Goal: Communication & Community: Answer question/provide support

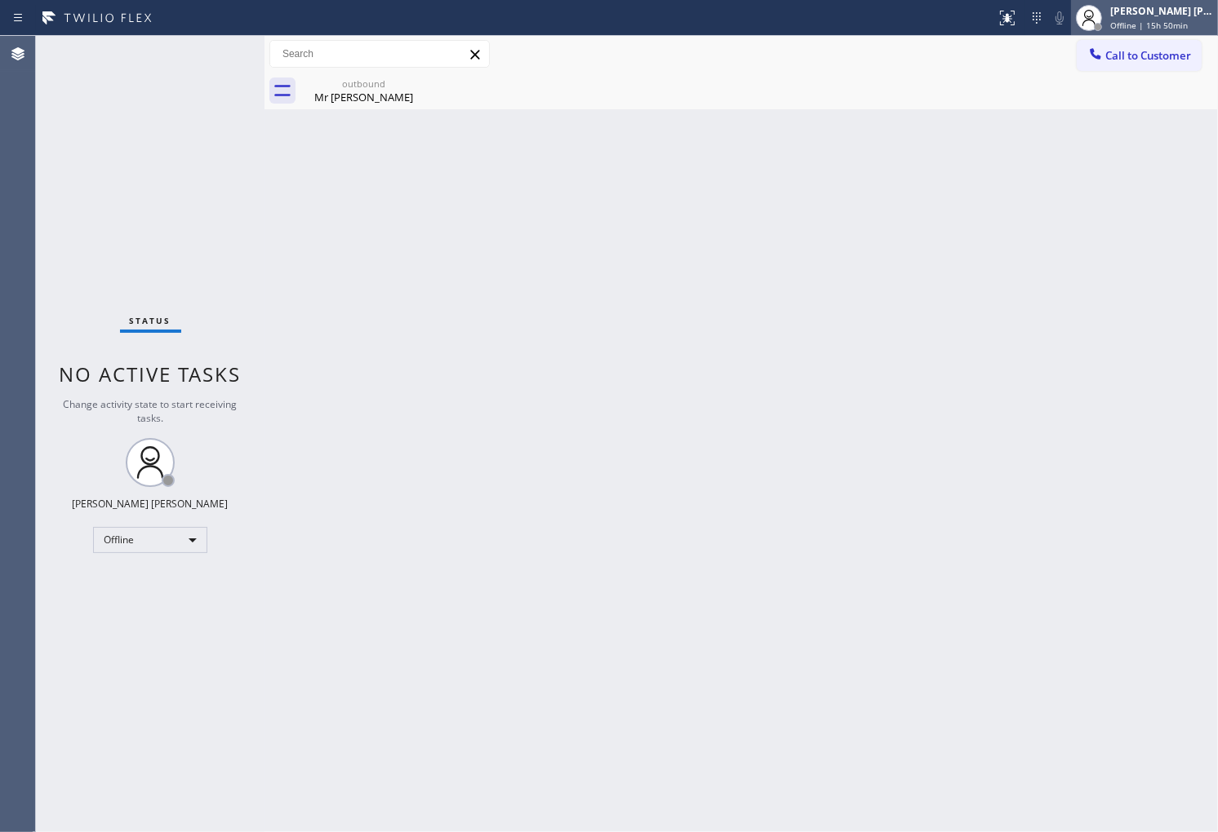
click at [1095, 14] on div "[PERSON_NAME] [PERSON_NAME]" at bounding box center [1161, 11] width 103 height 14
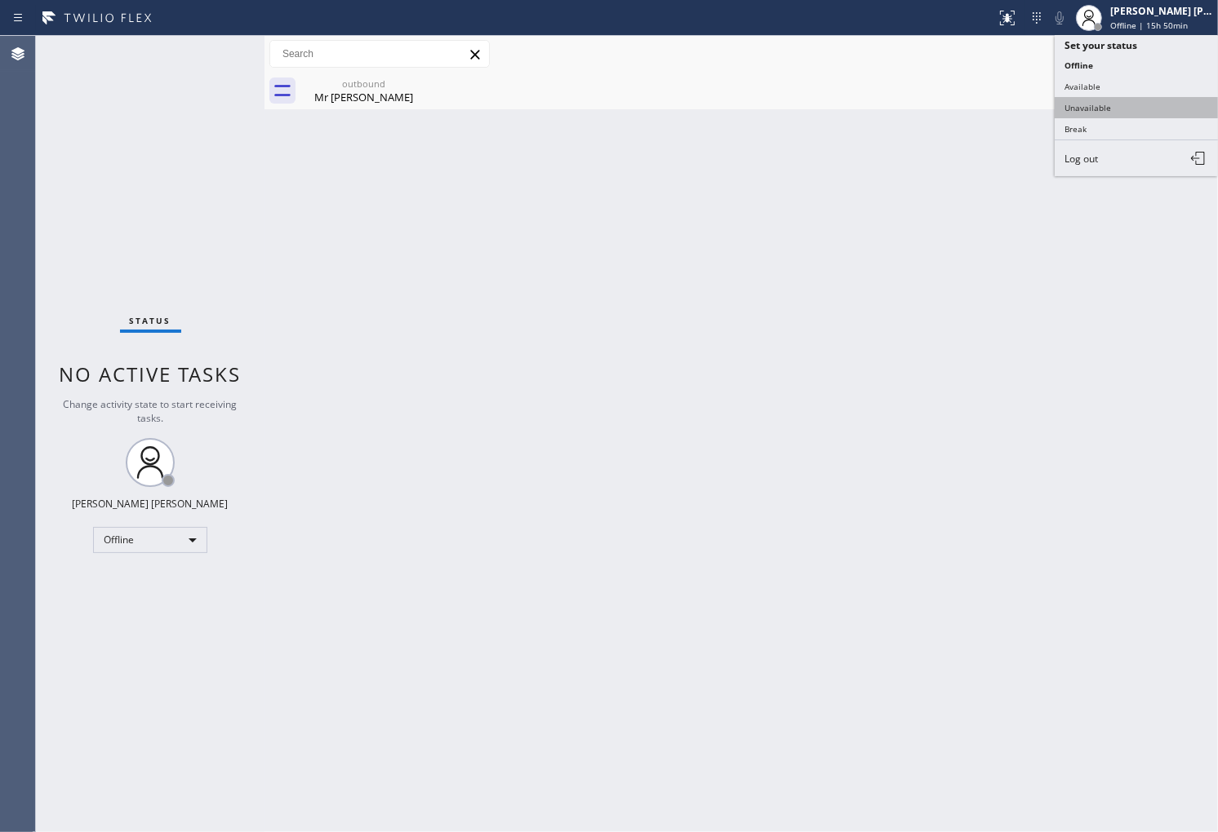
click at [1095, 112] on button "Unavailable" at bounding box center [1135, 107] width 163 height 21
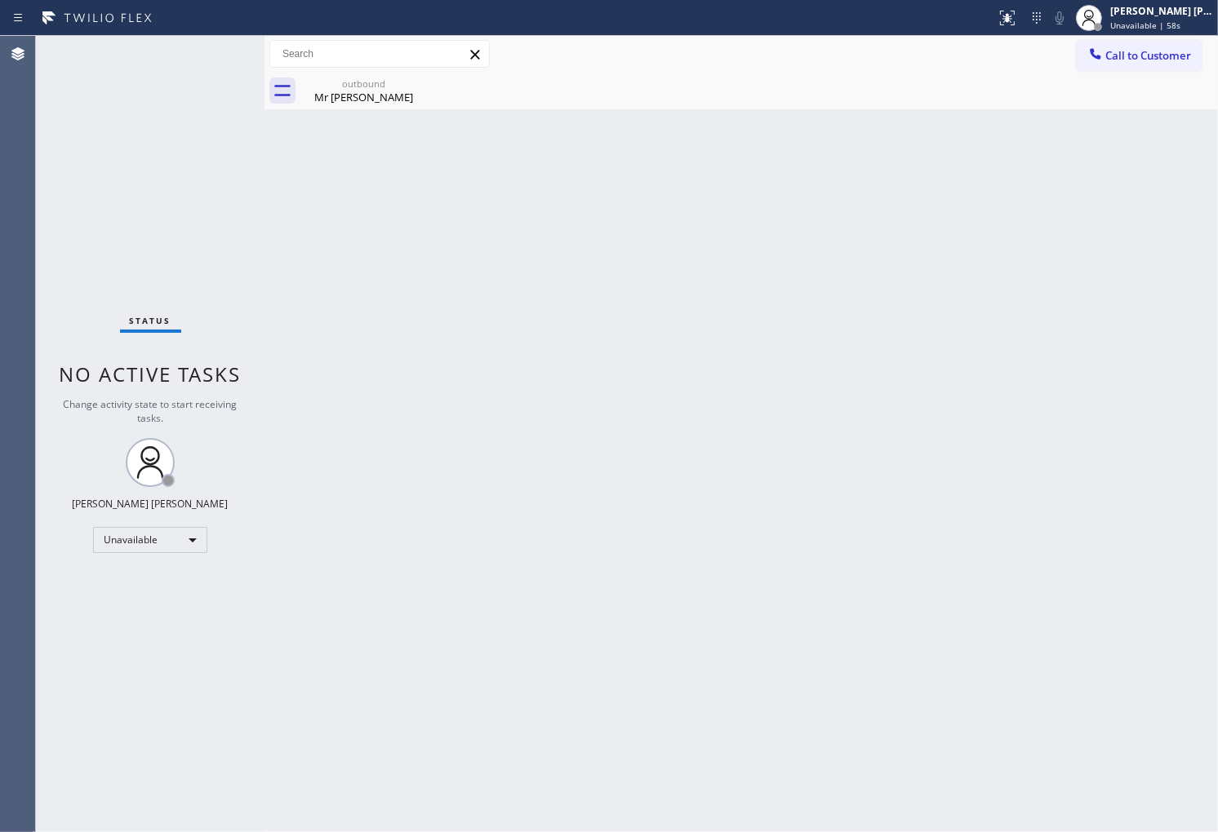
drag, startPoint x: 1161, startPoint y: 279, endPoint x: 1213, endPoint y: 284, distance: 52.5
click at [981, 287] on div "Back to Dashboard Change Sender ID Customers Technicians Select a contact Outbo…" at bounding box center [740, 434] width 953 height 796
click at [33, 485] on div "Agent Desktop" at bounding box center [17, 434] width 35 height 796
click at [1095, 55] on span "Call to Customer" at bounding box center [1148, 55] width 86 height 15
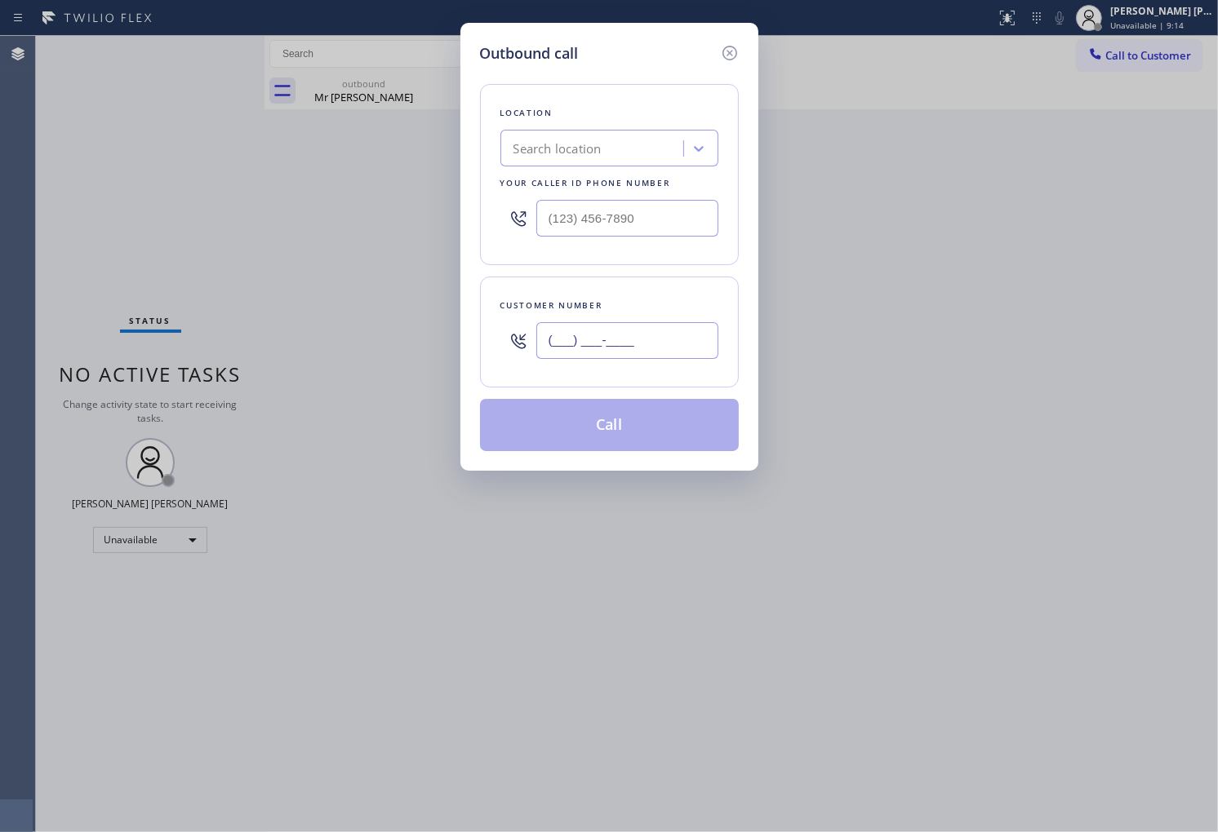
click at [672, 336] on input "(___) ___-____" at bounding box center [627, 340] width 182 height 37
paste input "424) 264-6088"
type input "[PHONE_NUMBER]"
click at [681, 209] on input "text" at bounding box center [627, 218] width 182 height 37
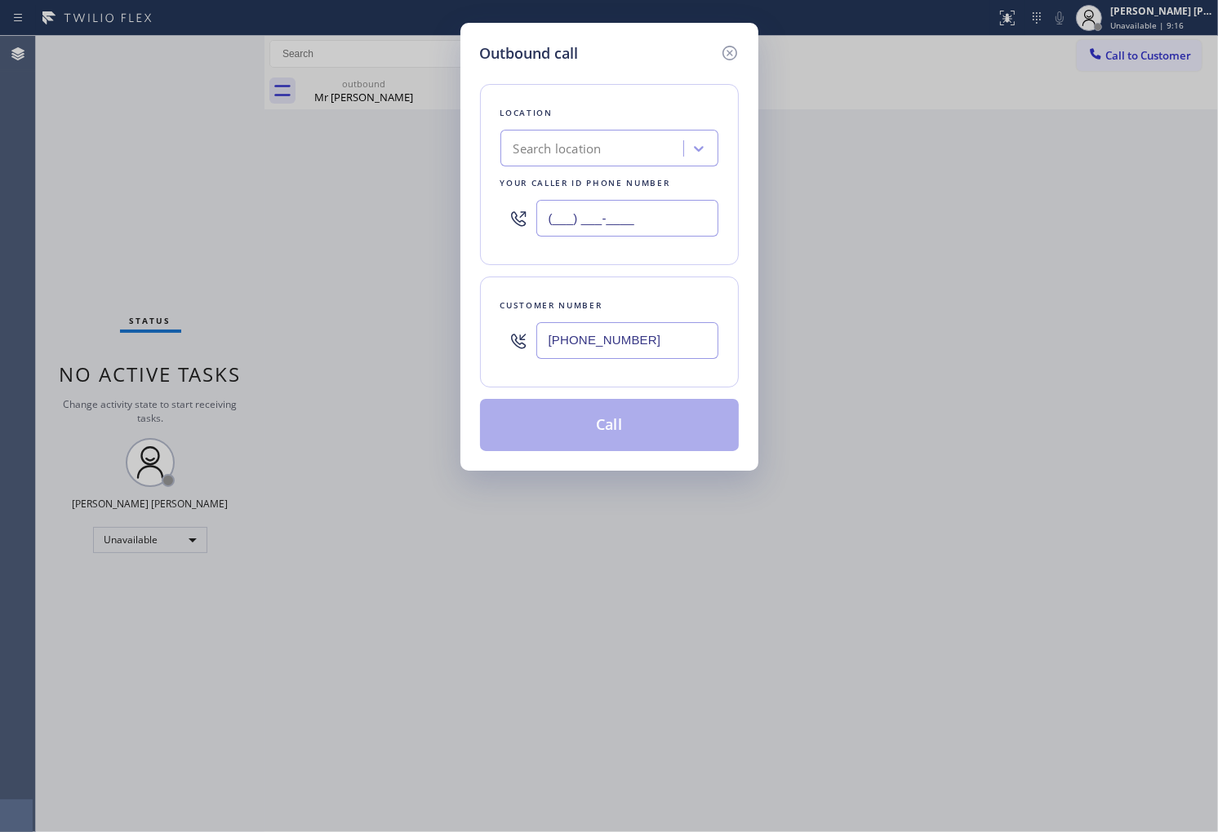
paste input "818) 699-9947"
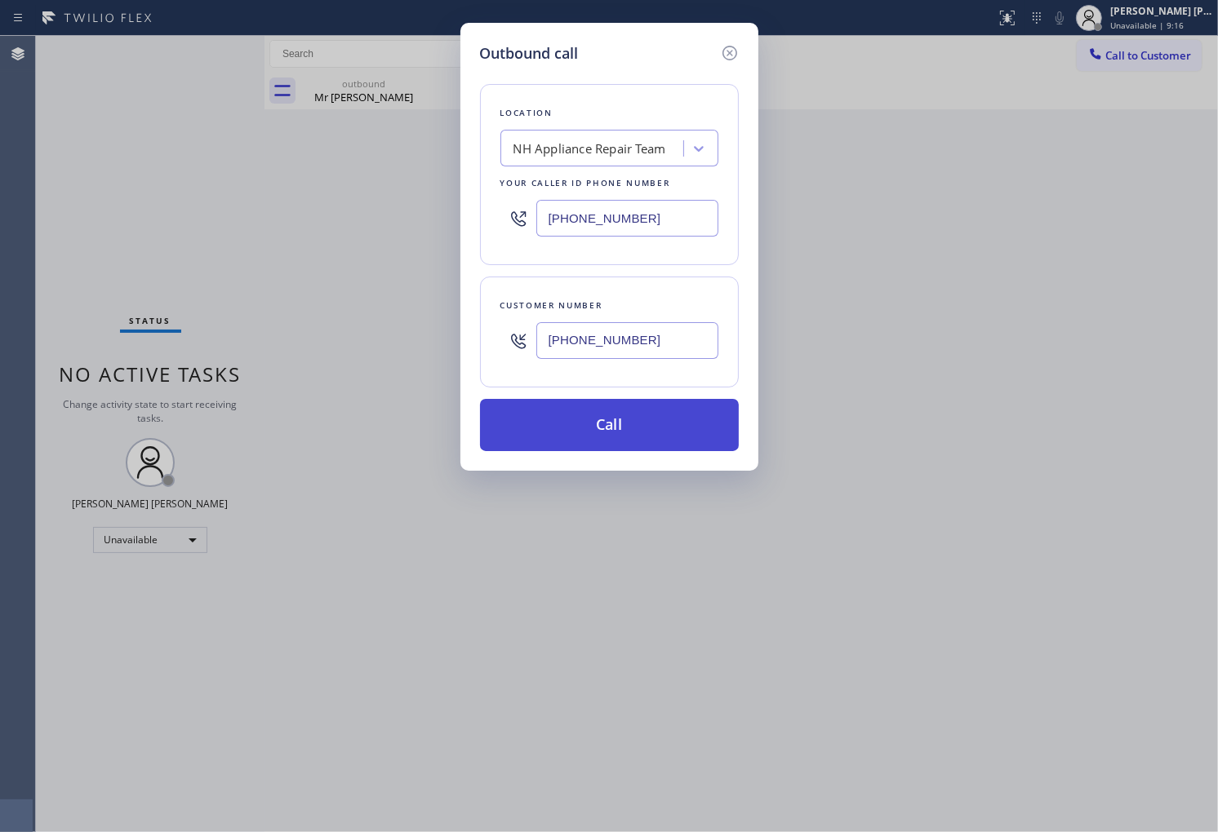
type input "[PHONE_NUMBER]"
drag, startPoint x: 672, startPoint y: 433, endPoint x: 680, endPoint y: 436, distance: 8.8
click at [672, 433] on button "Call" at bounding box center [609, 425] width 259 height 52
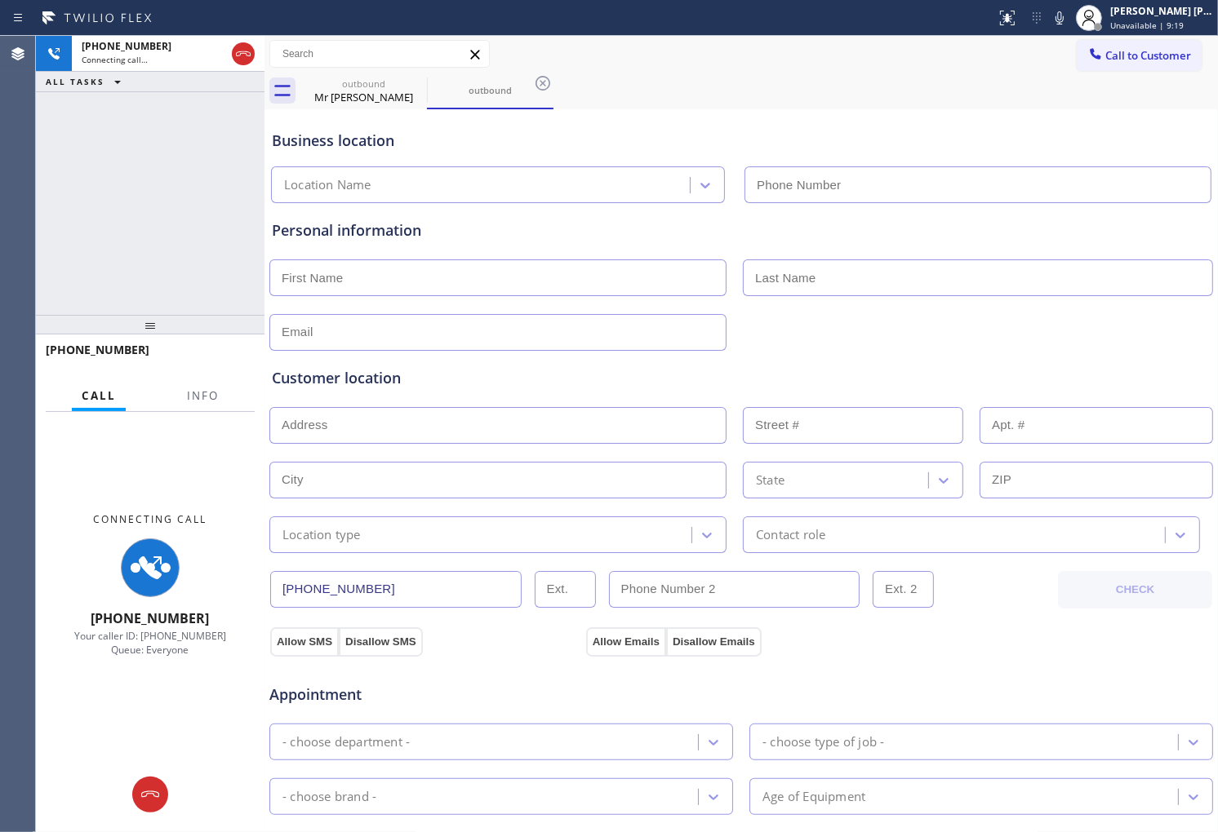
type input "[PHONE_NUMBER]"
click at [224, 392] on button "Info" at bounding box center [202, 396] width 51 height 32
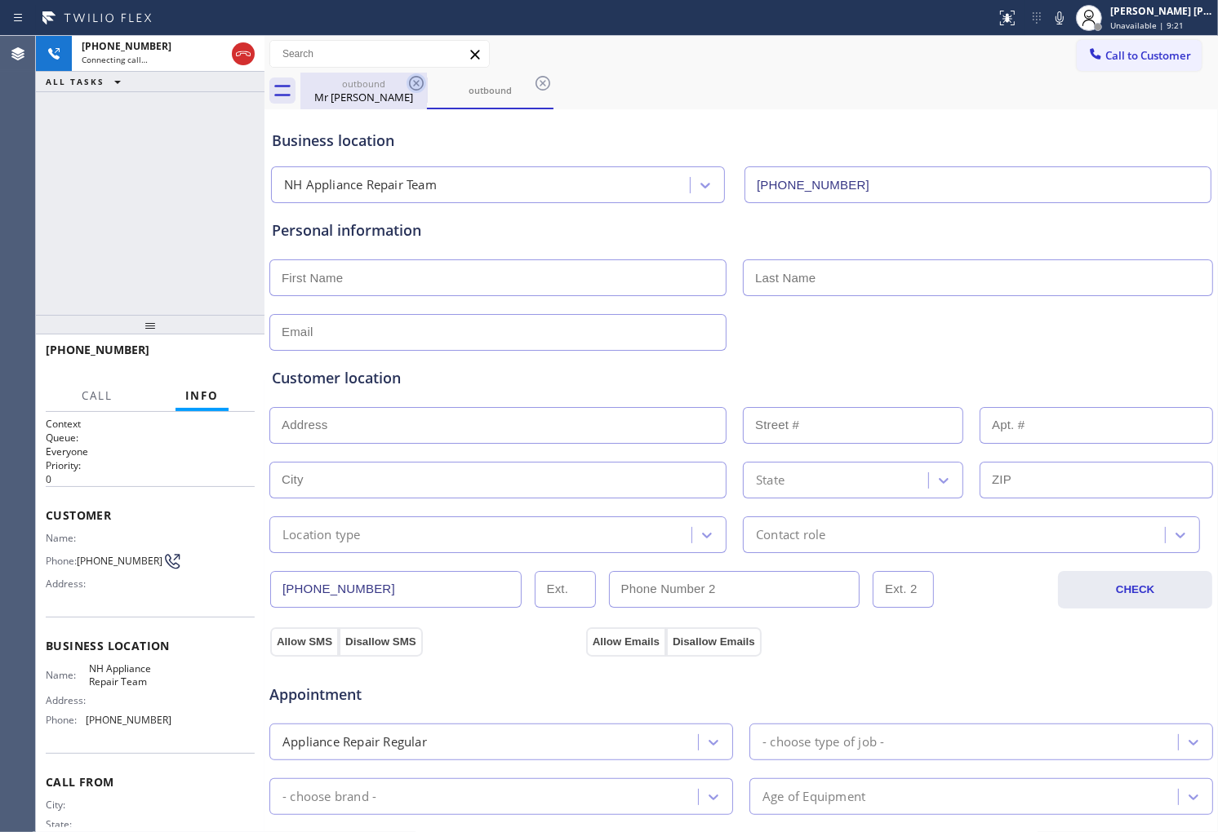
click at [413, 86] on icon at bounding box center [416, 83] width 15 height 15
click at [119, 348] on span "[PHONE_NUMBER]" at bounding box center [98, 350] width 104 height 16
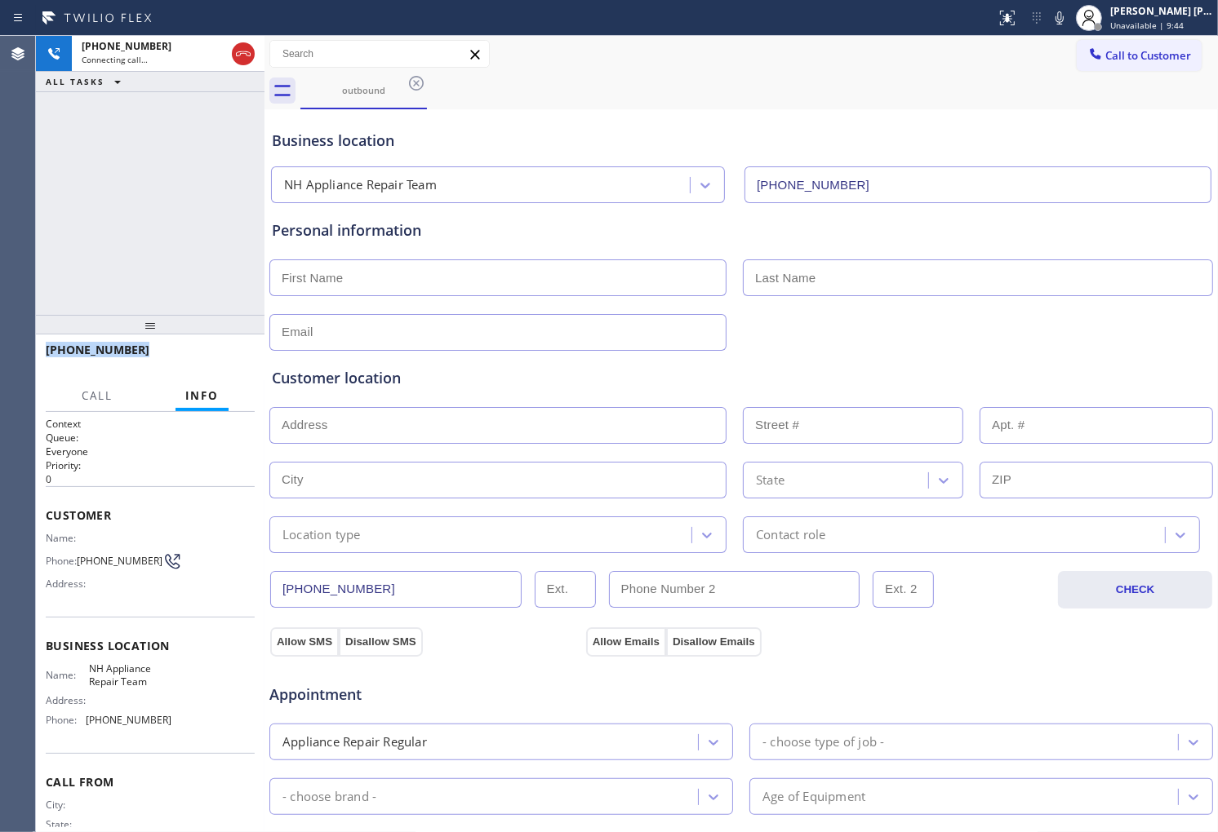
copy span "[PHONE_NUMBER]"
click at [155, 202] on div "[PHONE_NUMBER] Live | 00:10 ALL TASKS ALL TASKS ACTIVE TASKS TASKS IN WRAP UP" at bounding box center [150, 175] width 228 height 279
click at [59, 268] on div "[PHONE_NUMBER] Live | 00:21 ALL TASKS ALL TASKS ACTIVE TASKS TASKS IN WRAP UP" at bounding box center [150, 175] width 228 height 279
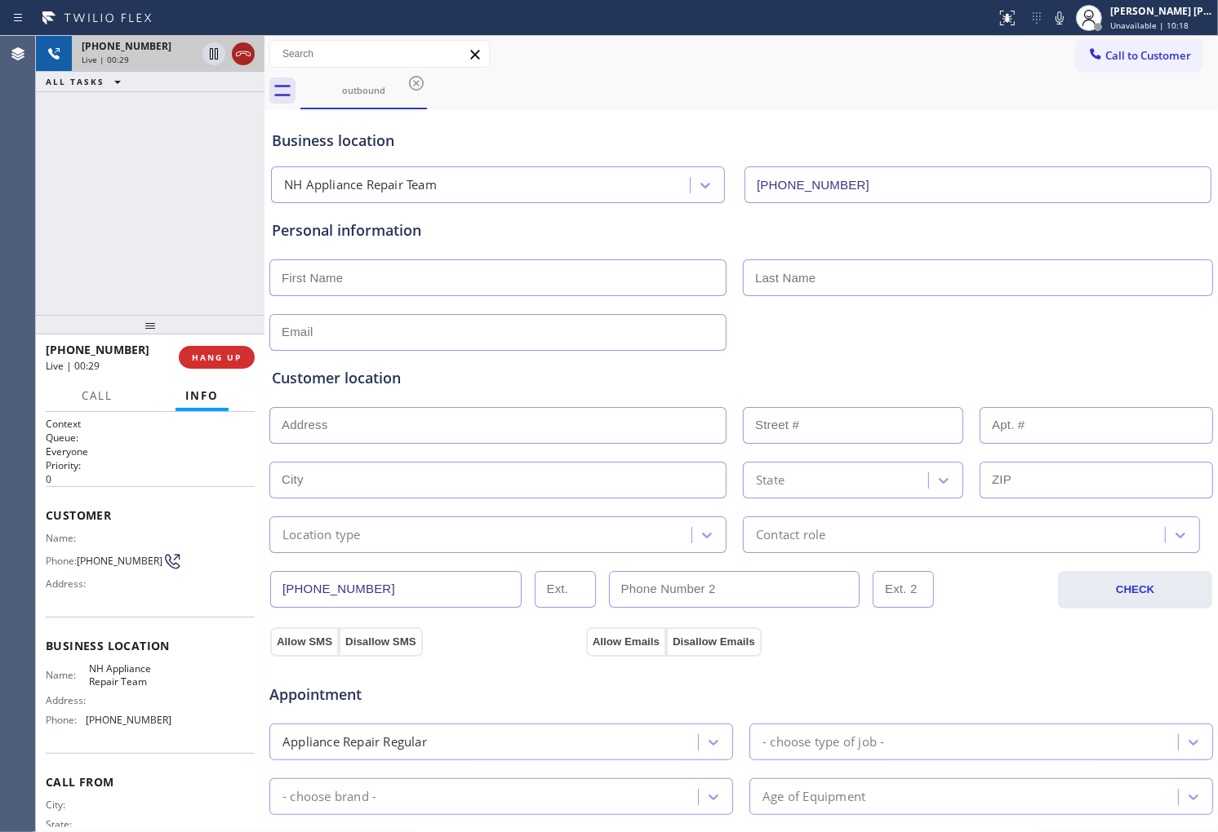
click at [246, 51] on icon at bounding box center [243, 53] width 15 height 5
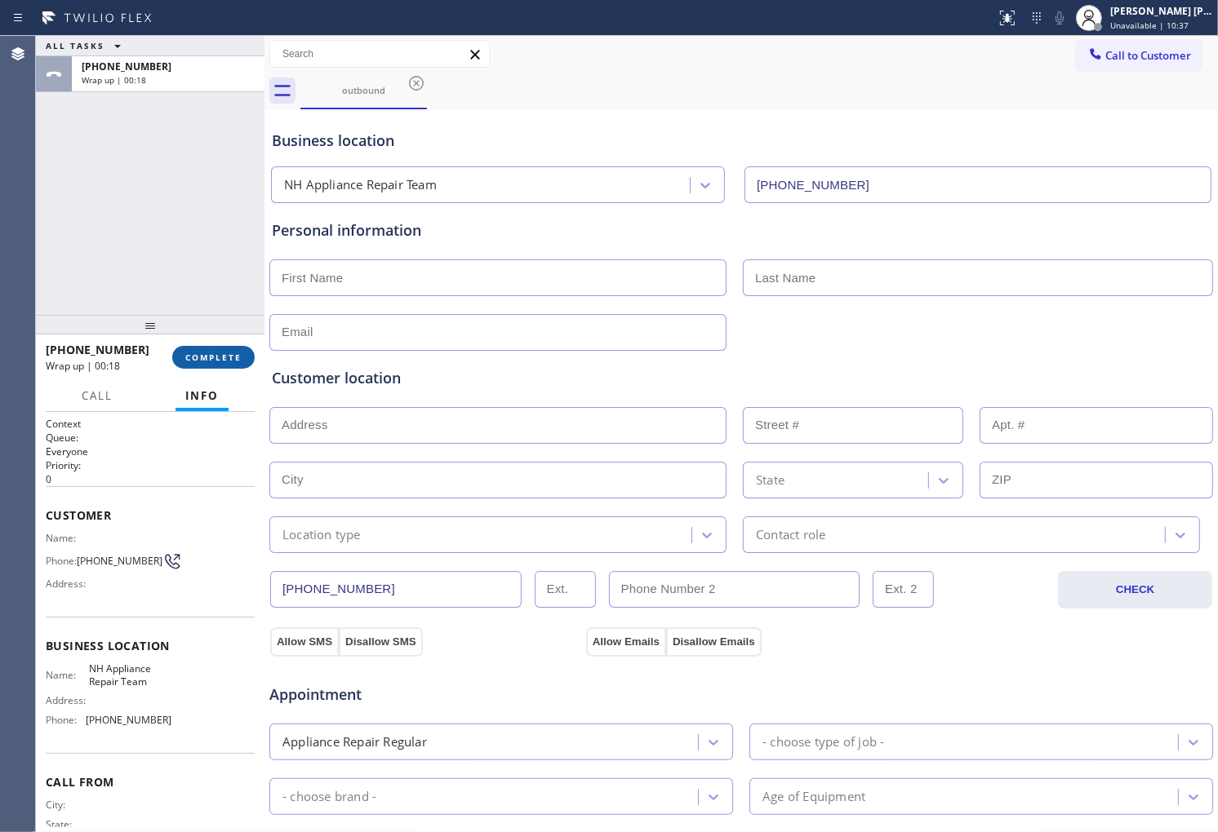
click at [231, 354] on span "COMPLETE" at bounding box center [213, 357] width 56 height 11
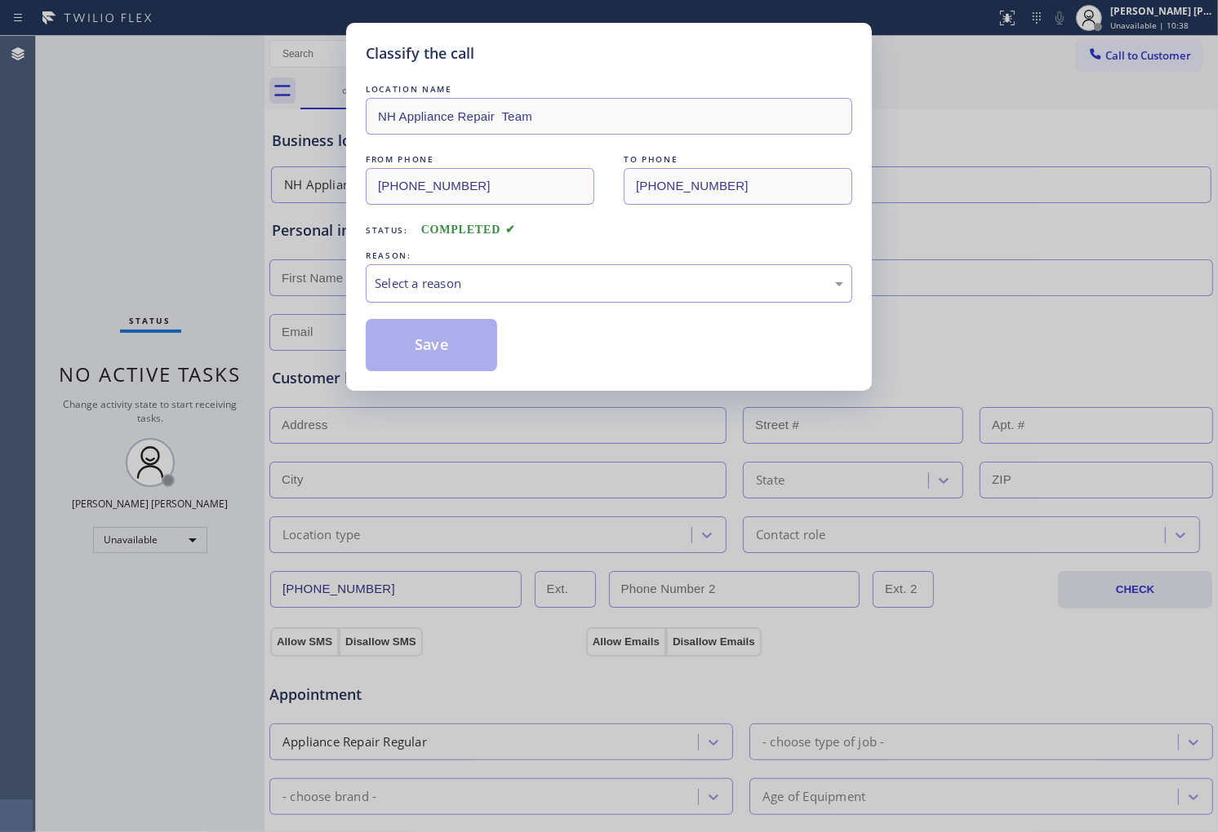
click at [526, 294] on div "Select a reason" at bounding box center [609, 283] width 486 height 38
click at [430, 357] on button "Save" at bounding box center [431, 345] width 131 height 52
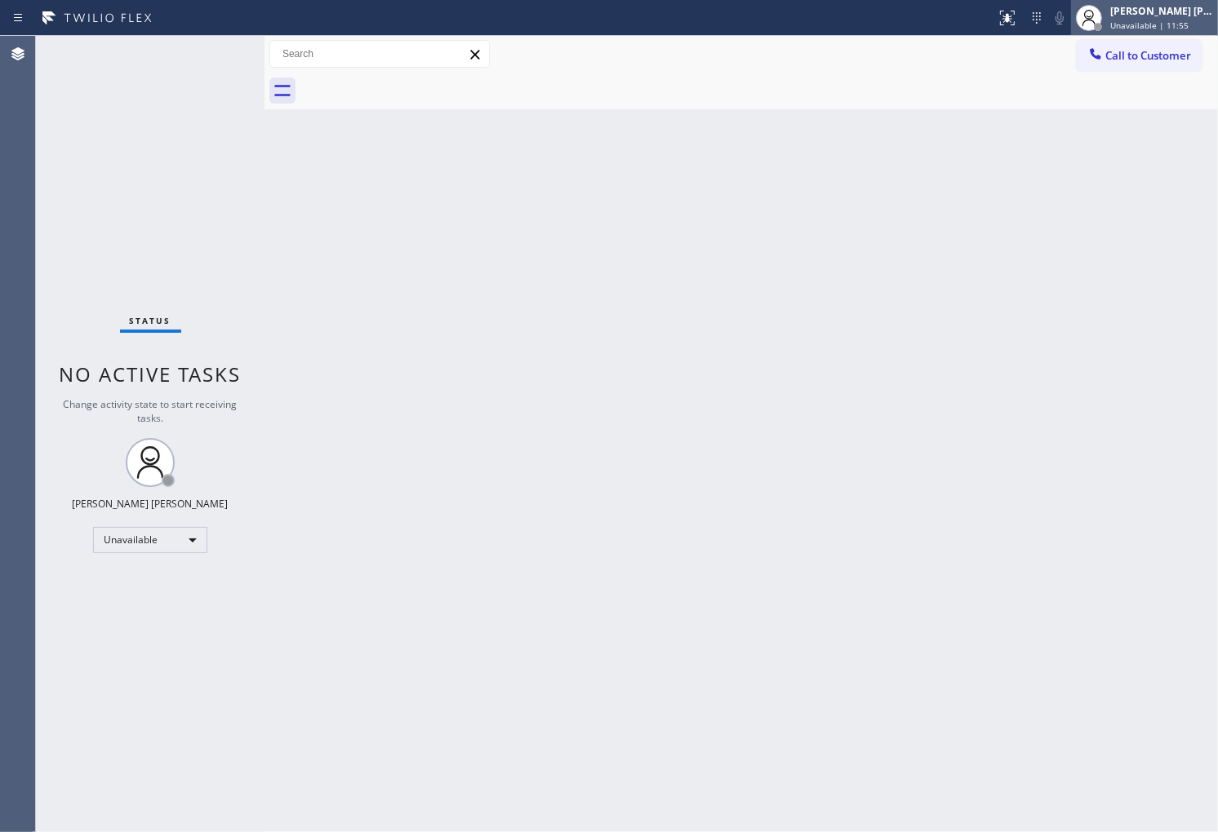
click at [1095, 20] on span "Unavailable | 11:55" at bounding box center [1149, 25] width 78 height 11
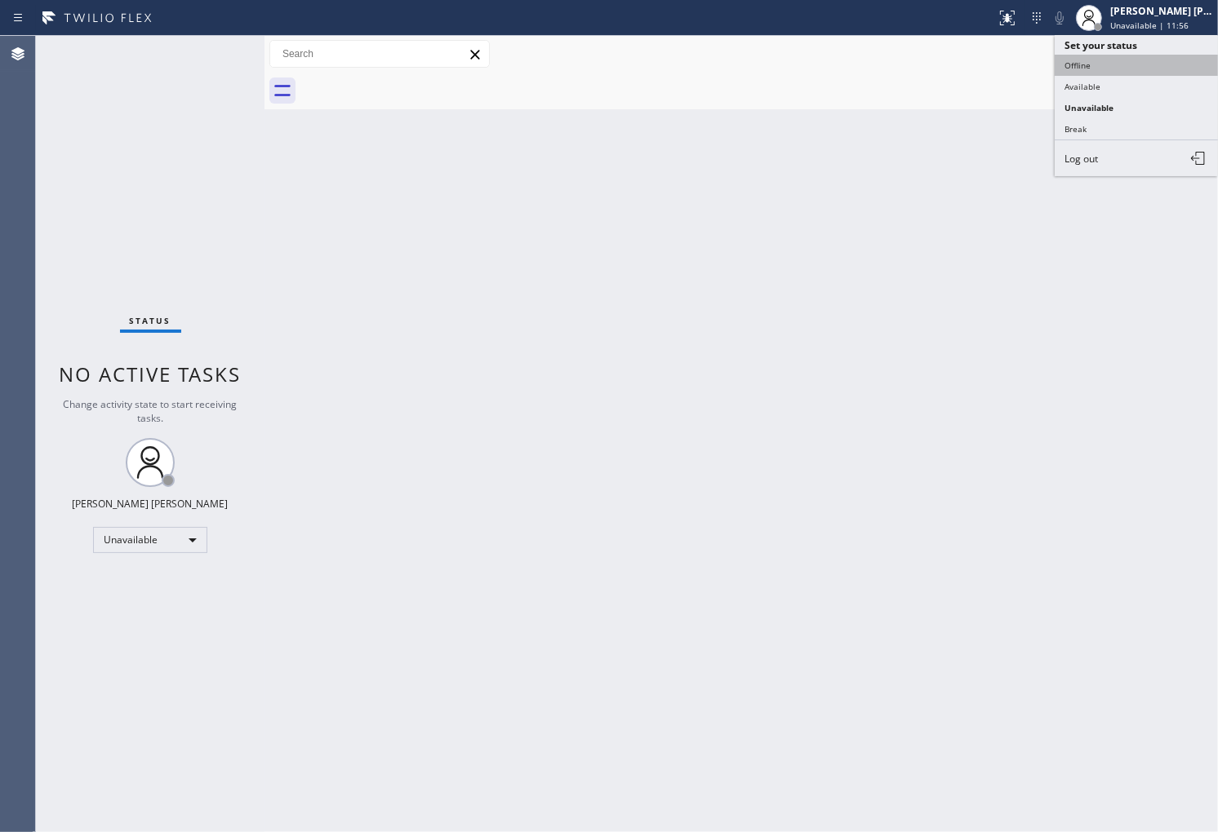
click at [1095, 65] on button "Offline" at bounding box center [1135, 65] width 163 height 21
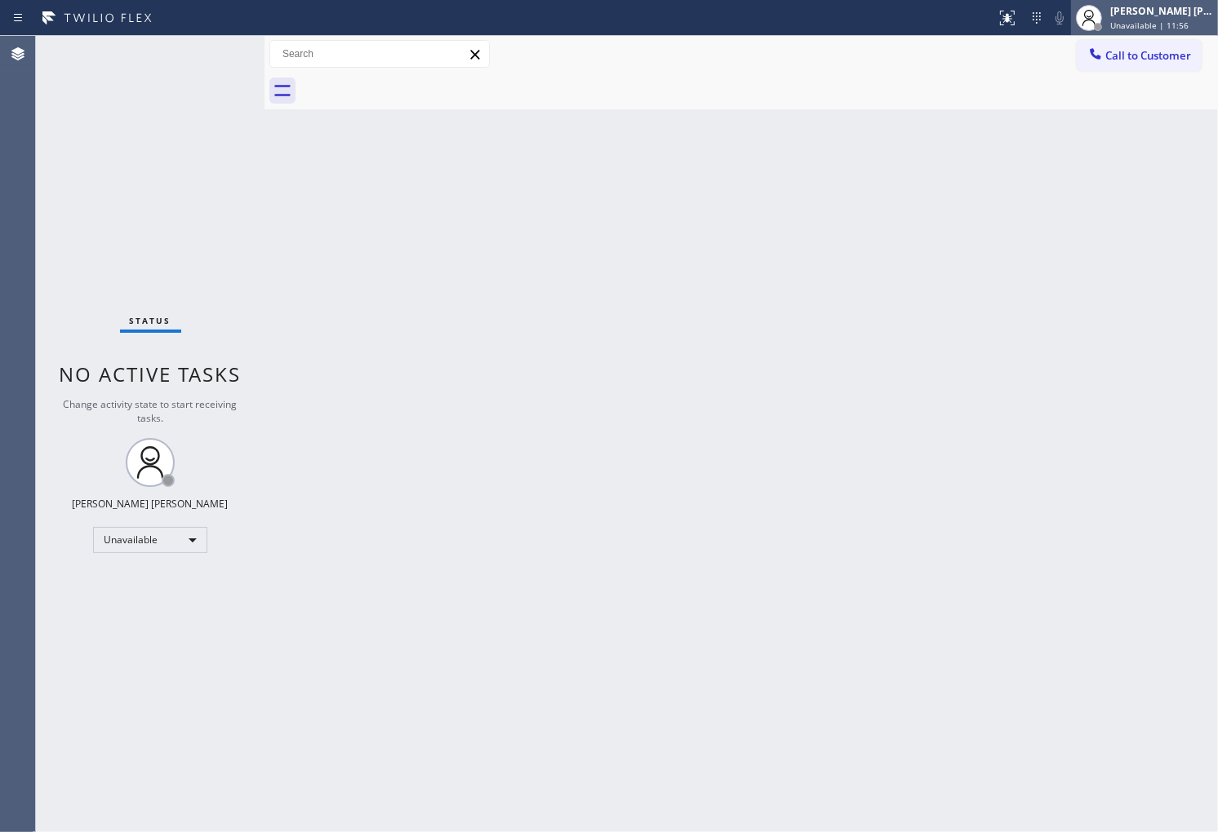
click at [1095, 23] on span "Unavailable | 11:56" at bounding box center [1149, 25] width 78 height 11
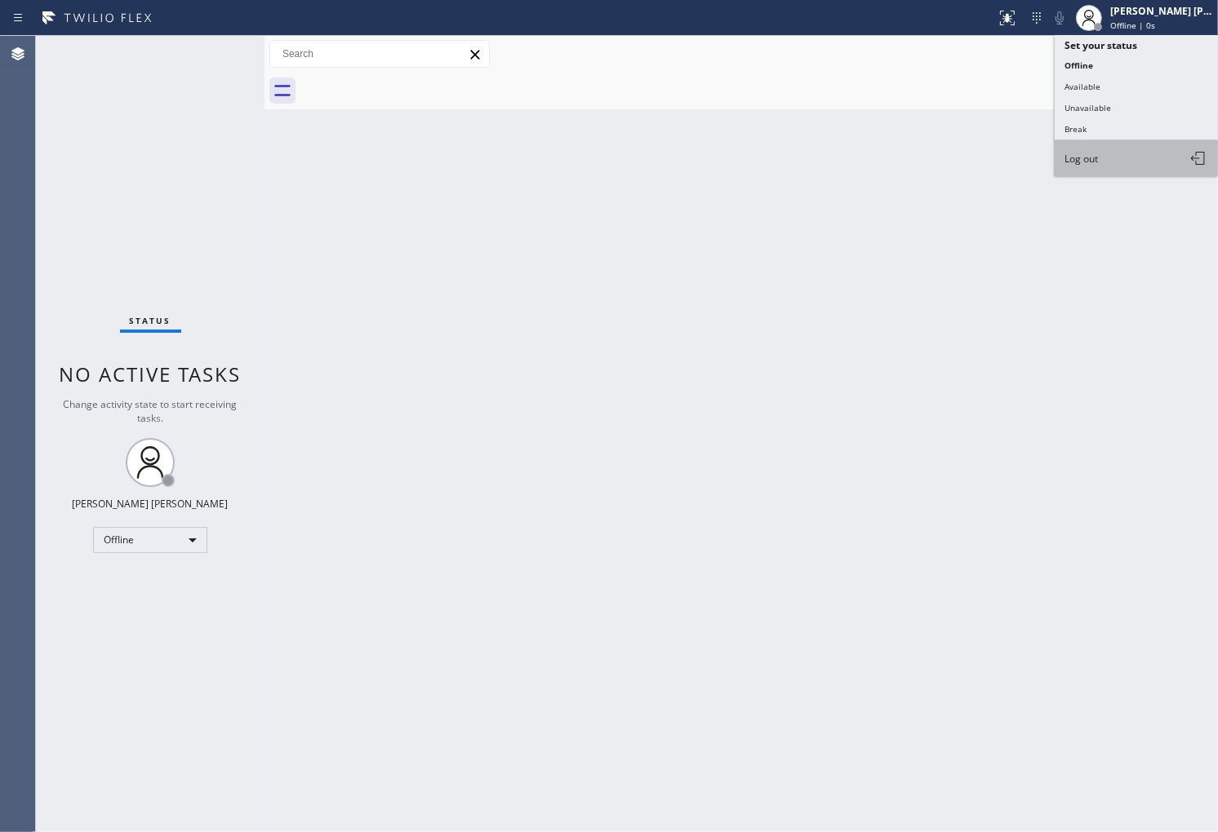
click at [1095, 161] on button "Log out" at bounding box center [1135, 158] width 163 height 36
